Goal: Communication & Community: Answer question/provide support

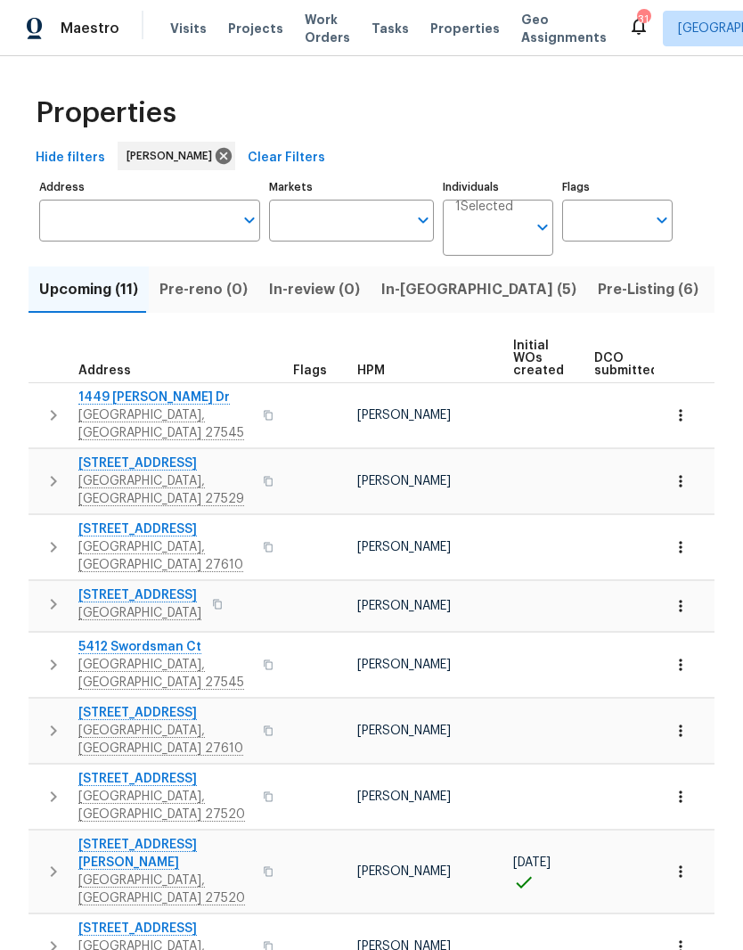
scroll to position [1, 0]
click at [189, 217] on input "Address" at bounding box center [136, 220] width 194 height 42
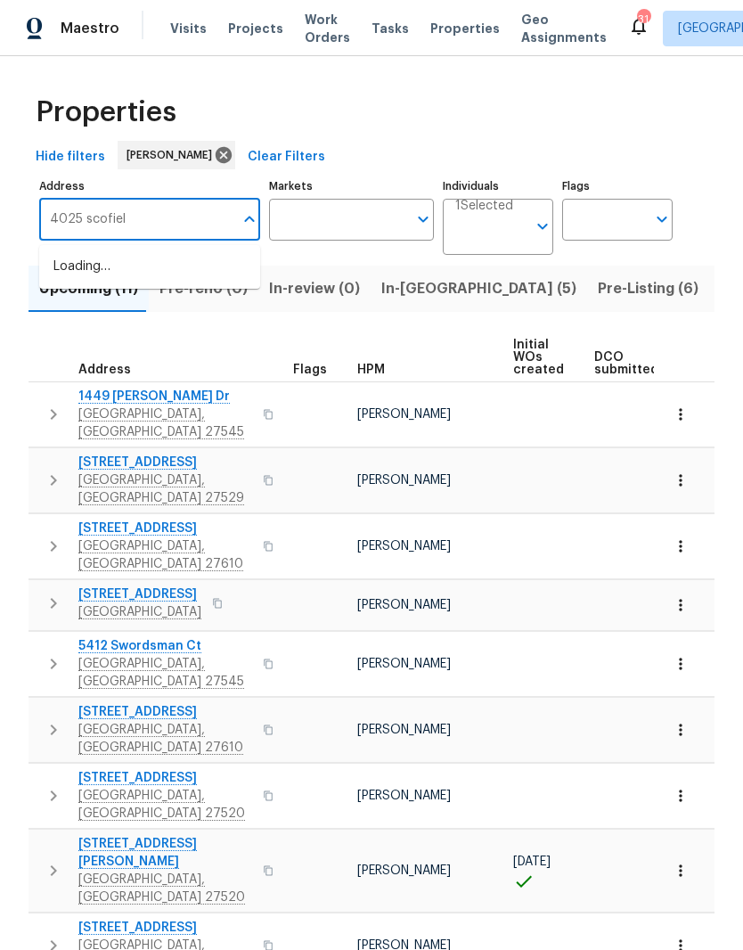
type input "4025 scofield"
click at [184, 283] on li "4025 Scofield Dr Raleigh NC 27610" at bounding box center [149, 276] width 221 height 49
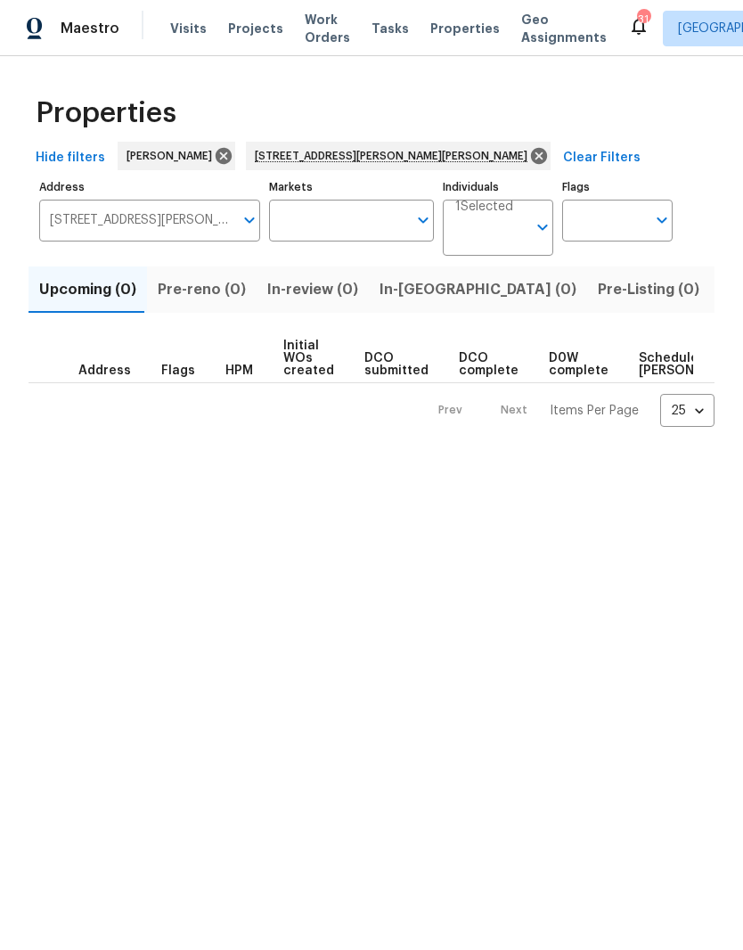
click at [721, 299] on span "Listed (1)" at bounding box center [753, 289] width 64 height 25
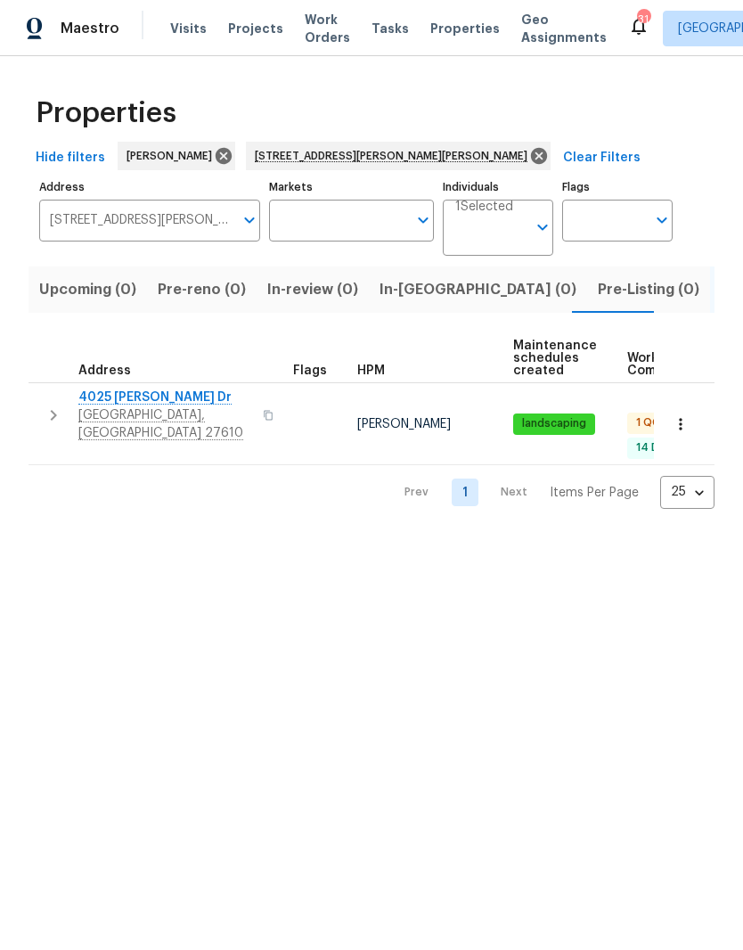
click at [113, 397] on span "4025 [PERSON_NAME] Dr" at bounding box center [165, 398] width 174 height 18
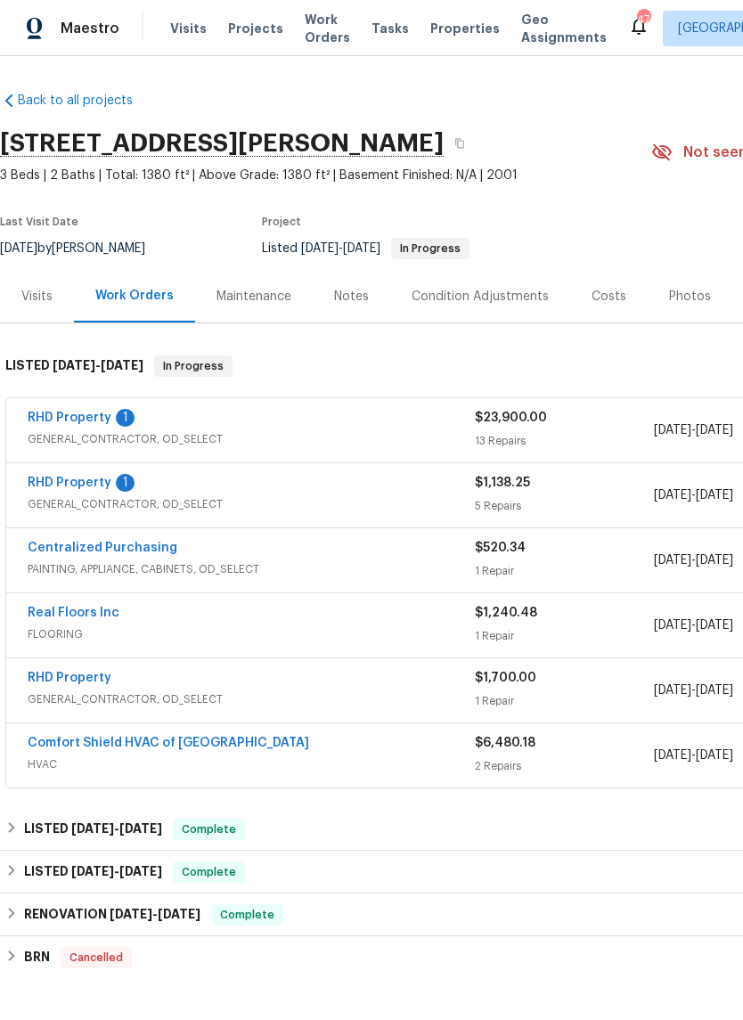
click at [54, 479] on link "RHD Property" at bounding box center [70, 483] width 84 height 12
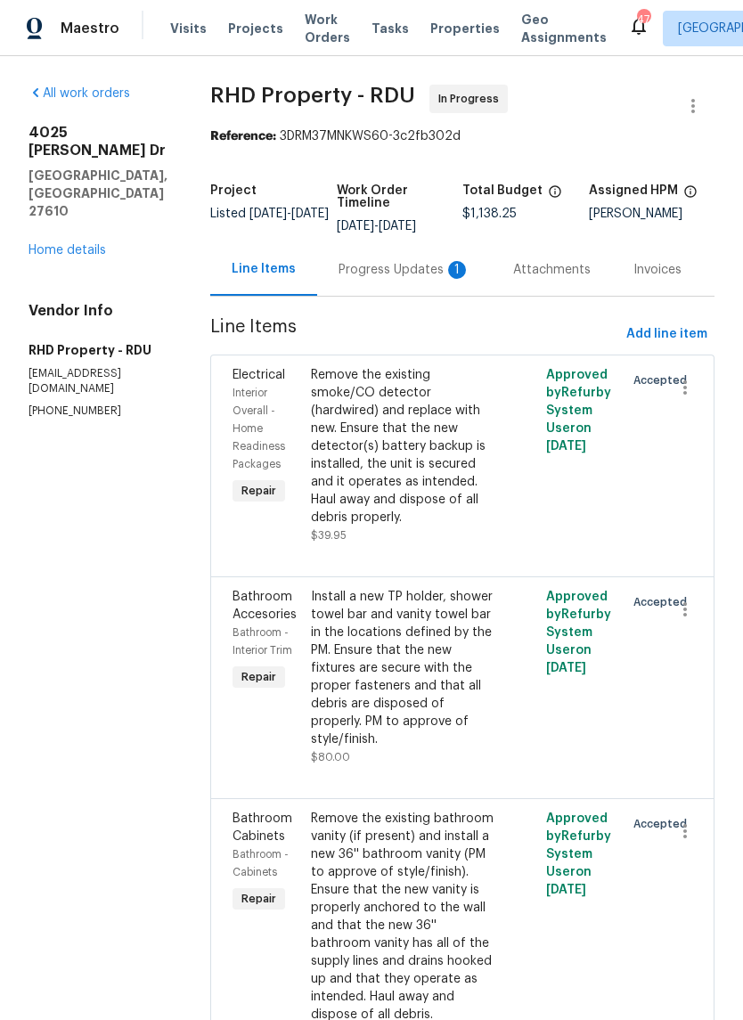
click at [379, 233] on span "[DATE]" at bounding box center [397, 226] width 37 height 12
click at [403, 296] on div "Progress Updates 1" at bounding box center [404, 269] width 175 height 53
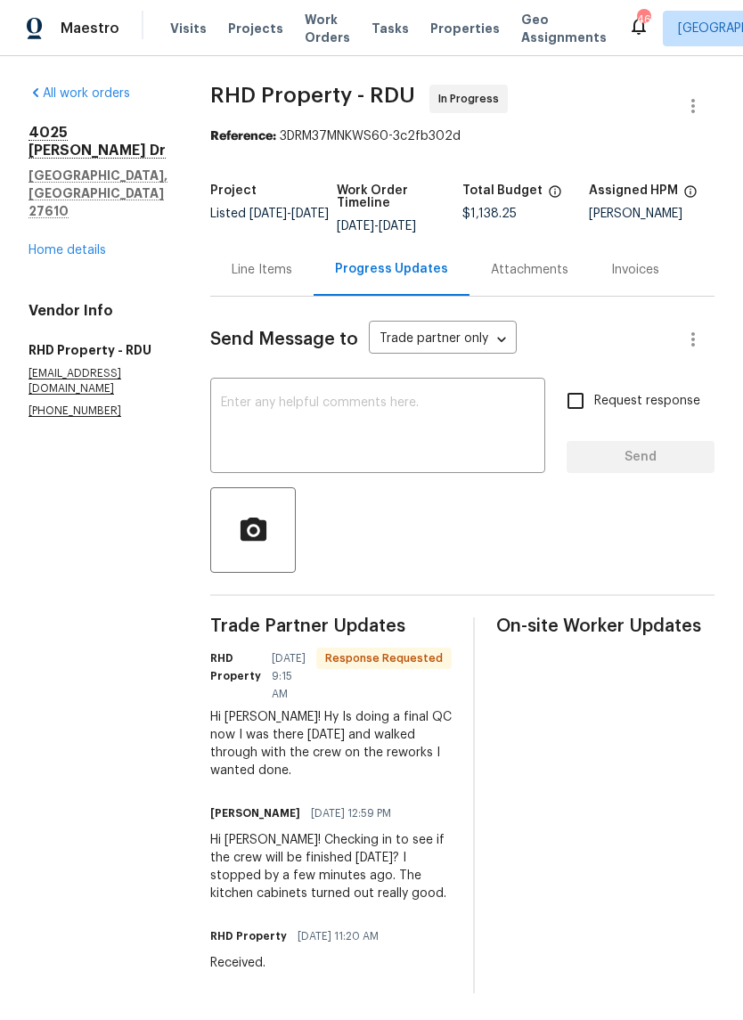
click at [455, 446] on textarea at bounding box center [378, 428] width 314 height 62
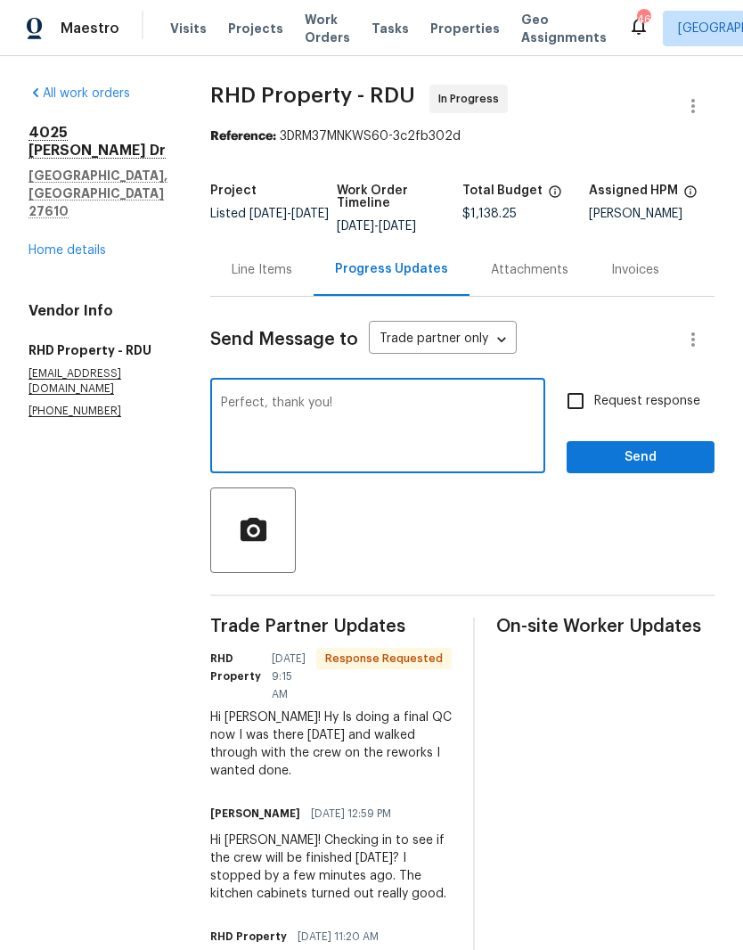
type textarea "Perfect, thank you!"
click at [701, 474] on button "Send" at bounding box center [641, 457] width 148 height 33
